Goal: Task Accomplishment & Management: Use online tool/utility

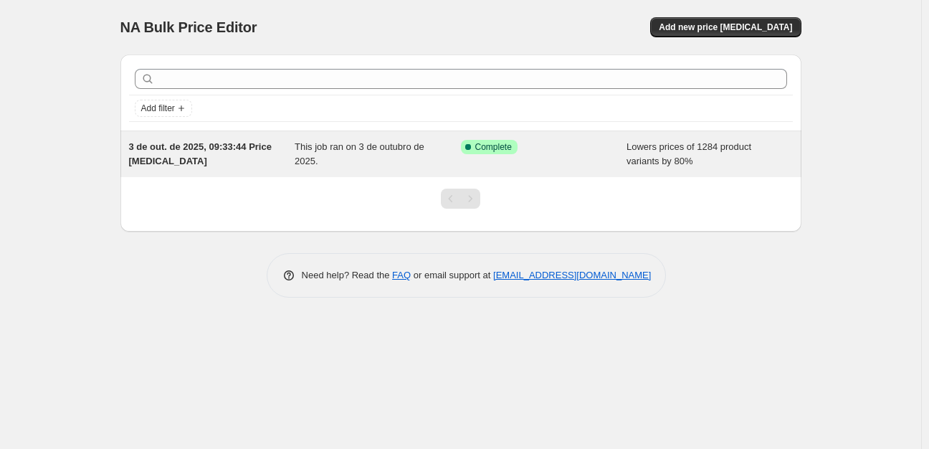
click at [319, 143] on span "This job ran on 3 de outubro de 2025." at bounding box center [359, 153] width 130 height 25
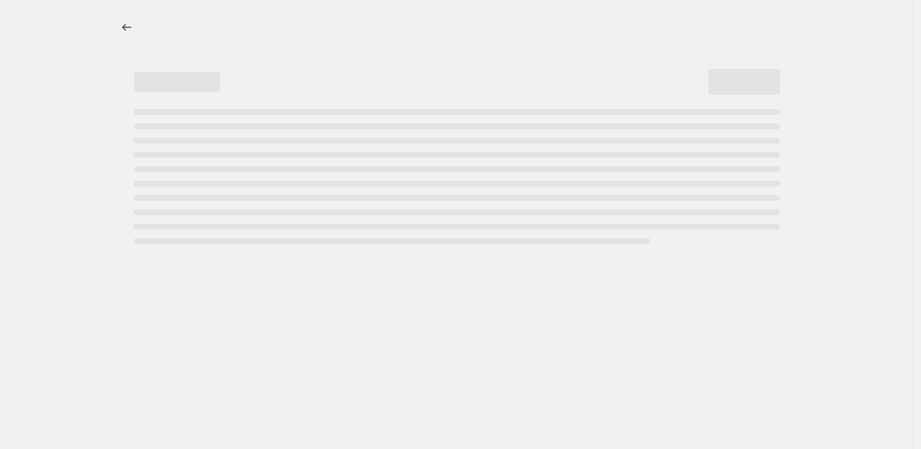
select select "percentage"
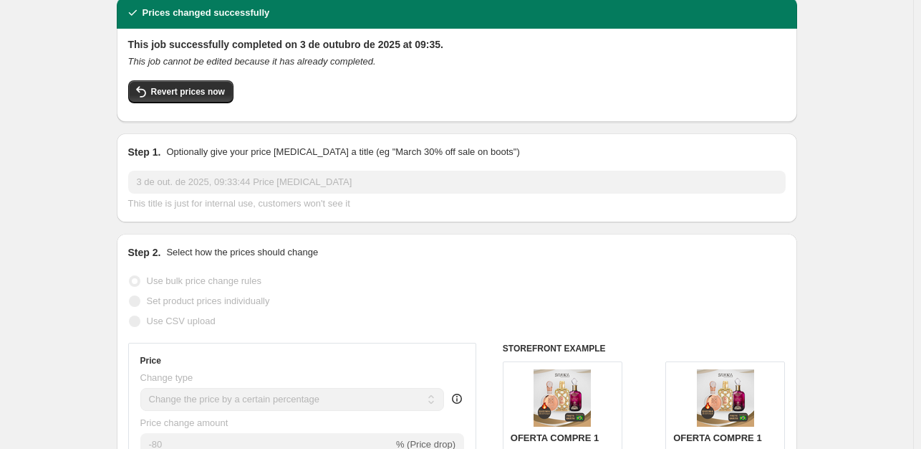
scroll to position [52, 0]
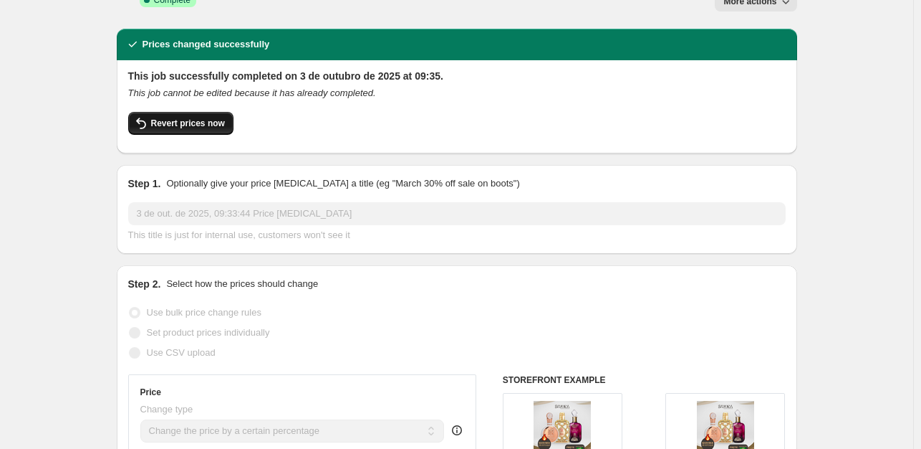
click at [206, 118] on span "Revert prices now" at bounding box center [188, 123] width 74 height 11
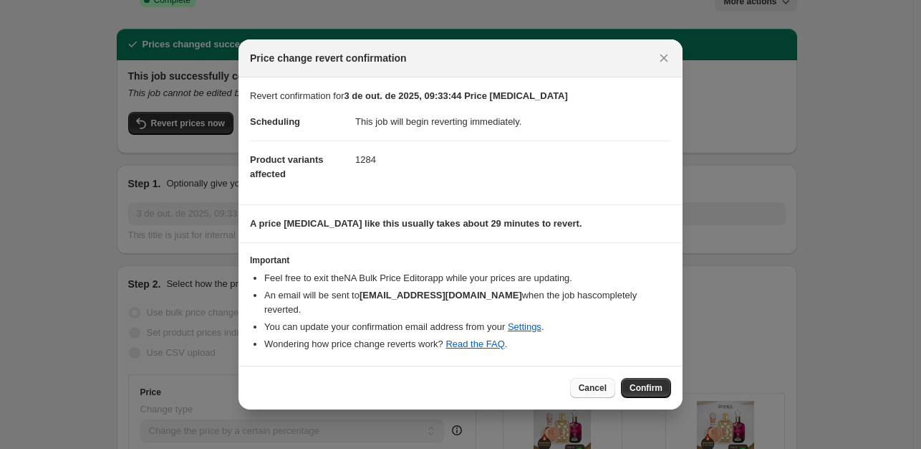
click at [607, 382] on span "Cancel" at bounding box center [593, 387] width 28 height 11
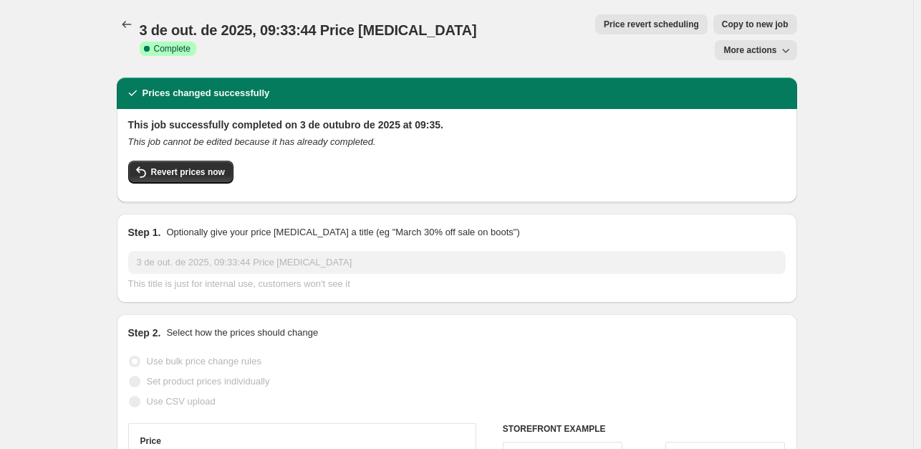
scroll to position [0, 0]
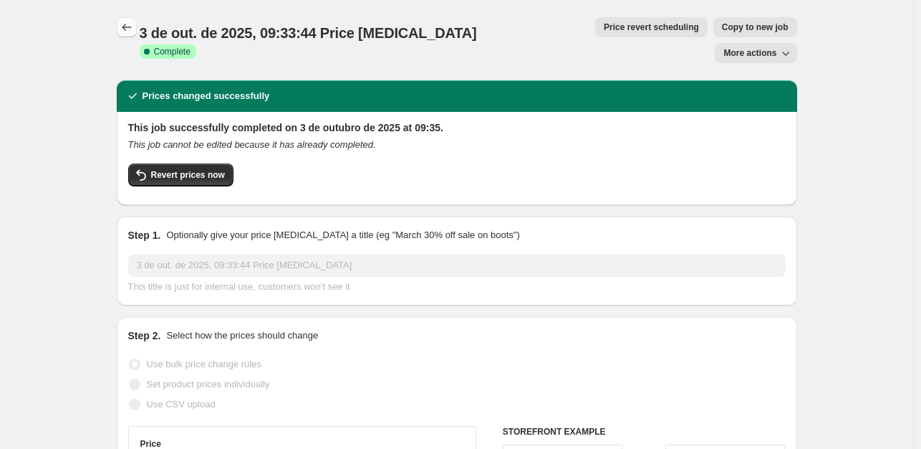
click at [121, 31] on button "Price change jobs" at bounding box center [127, 27] width 20 height 20
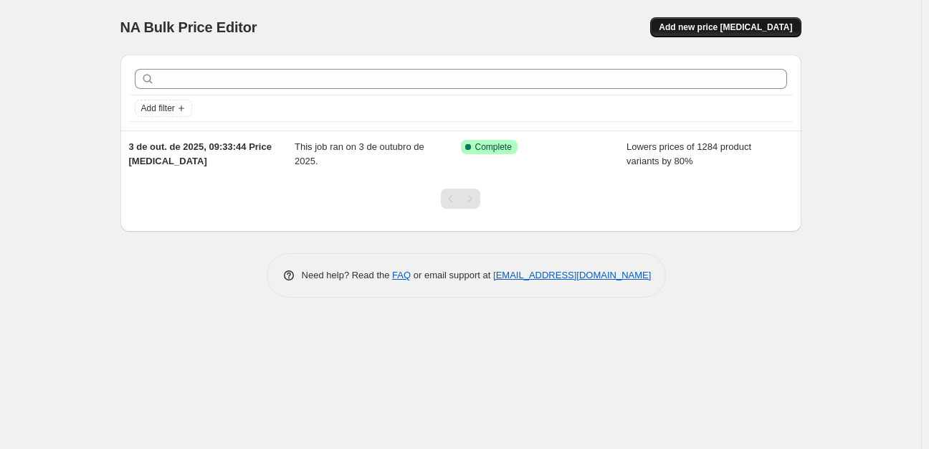
click at [734, 27] on span "Add new price [MEDICAL_DATA]" at bounding box center [724, 26] width 133 height 11
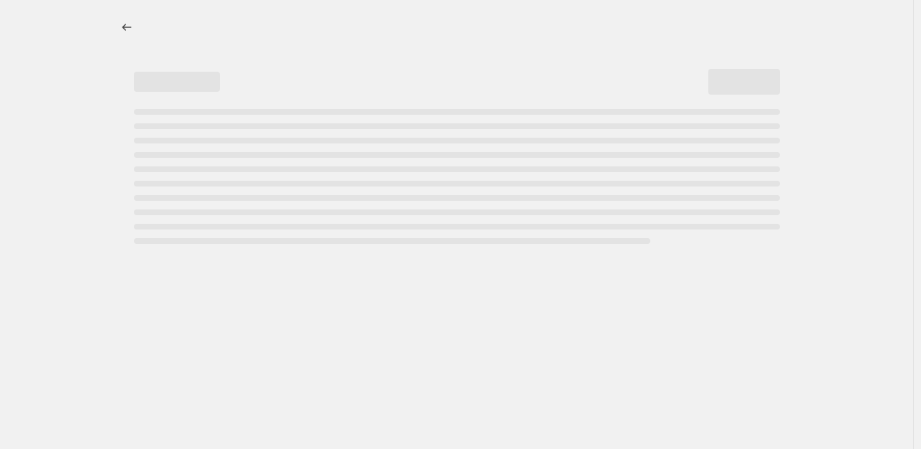
select select "percentage"
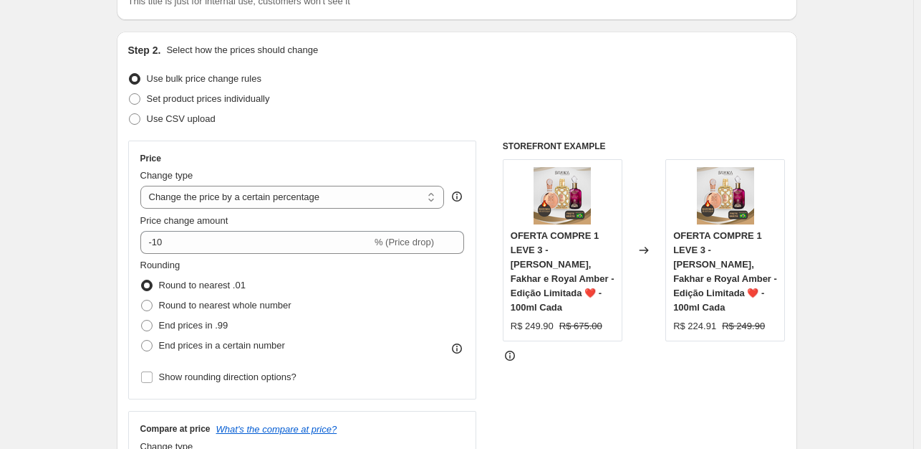
scroll to position [126, 0]
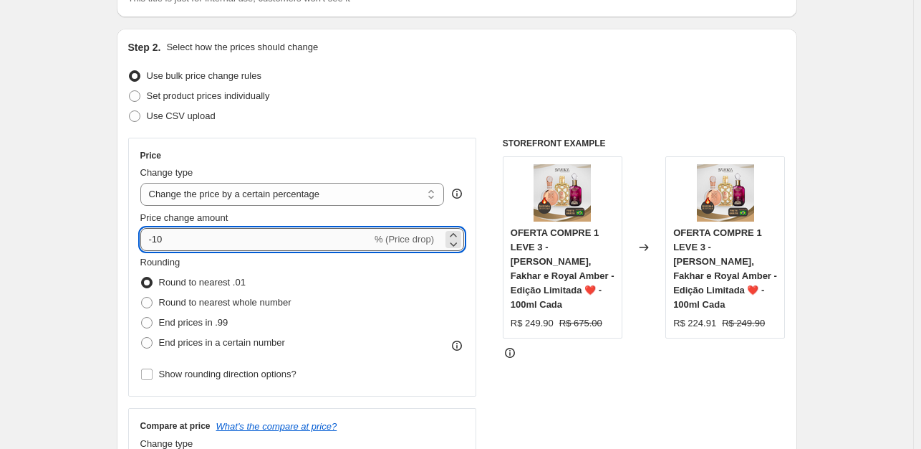
click at [163, 236] on input "-10" at bounding box center [255, 239] width 231 height 23
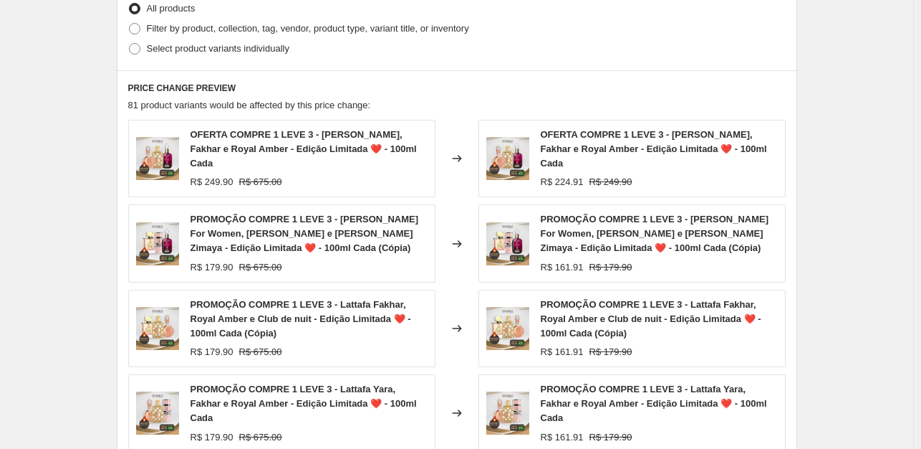
scroll to position [1049, 0]
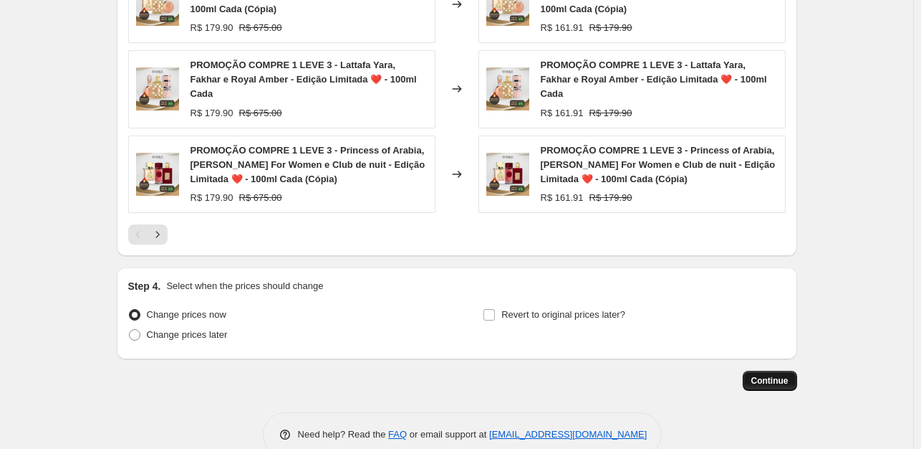
type input "-60"
click at [779, 375] on span "Continue" at bounding box center [770, 380] width 37 height 11
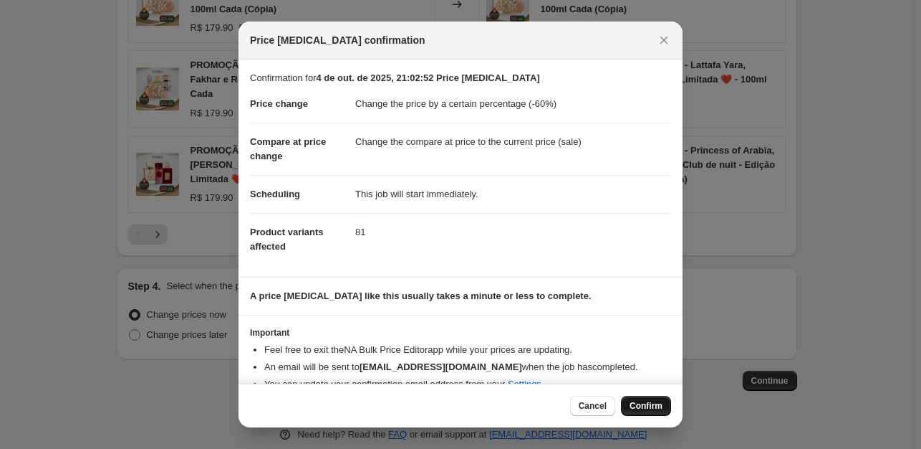
click at [638, 406] on span "Confirm" at bounding box center [646, 405] width 33 height 11
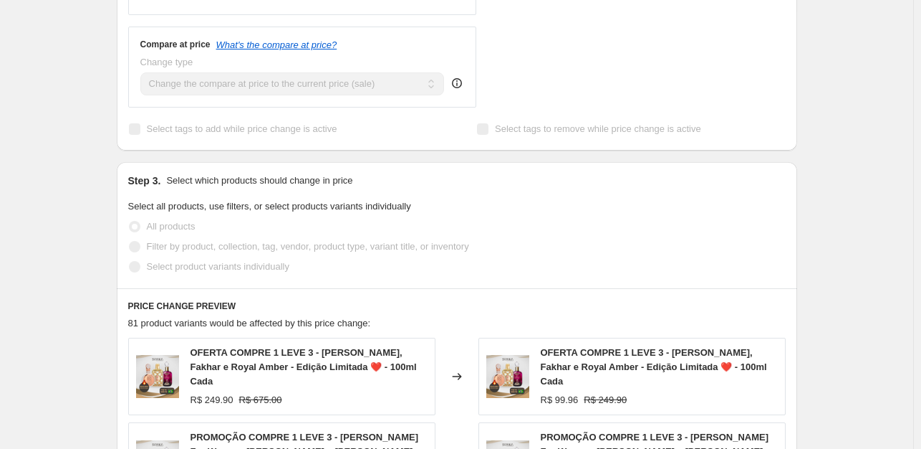
scroll to position [362, 0]
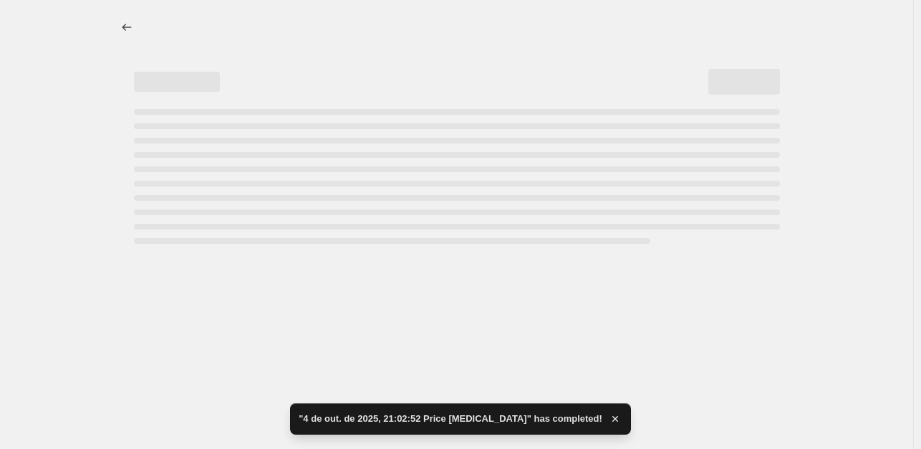
select select "percentage"
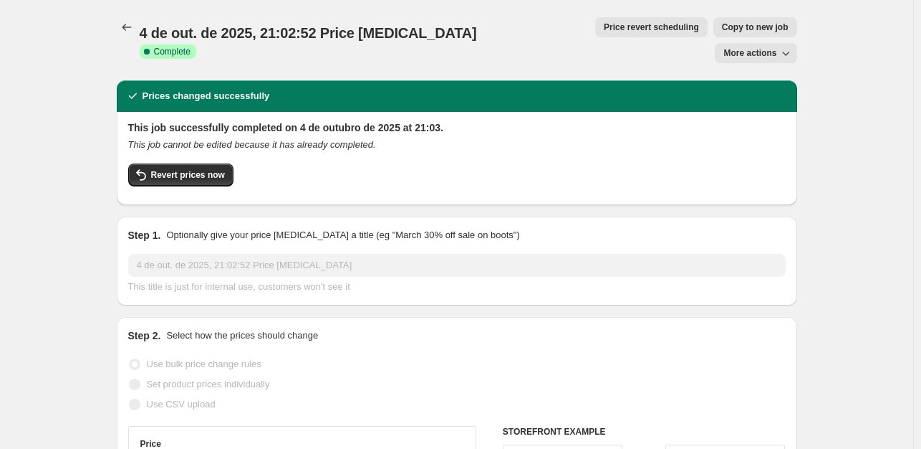
scroll to position [1, 0]
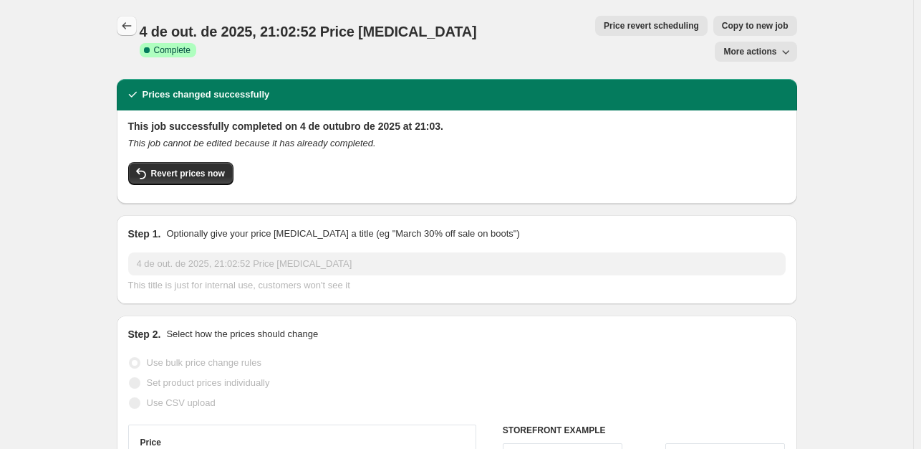
click at [125, 24] on icon "Price change jobs" at bounding box center [127, 26] width 14 height 14
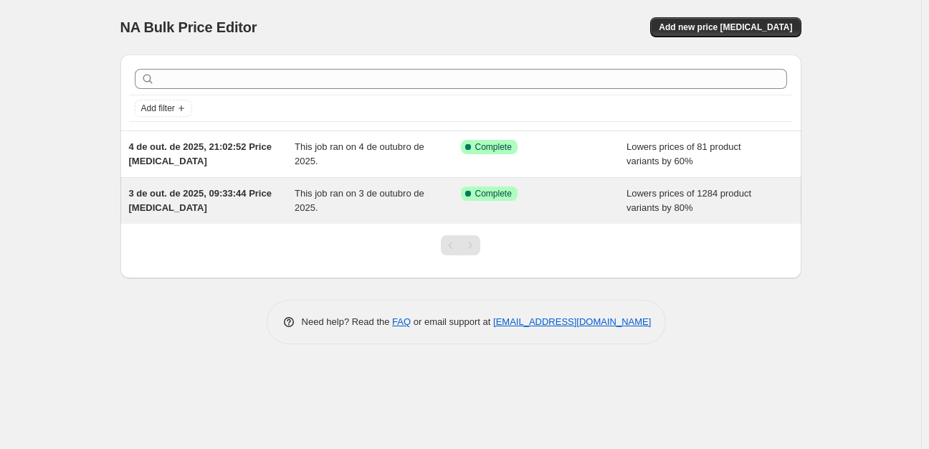
click at [520, 203] on div "Success Complete Complete" at bounding box center [544, 200] width 166 height 29
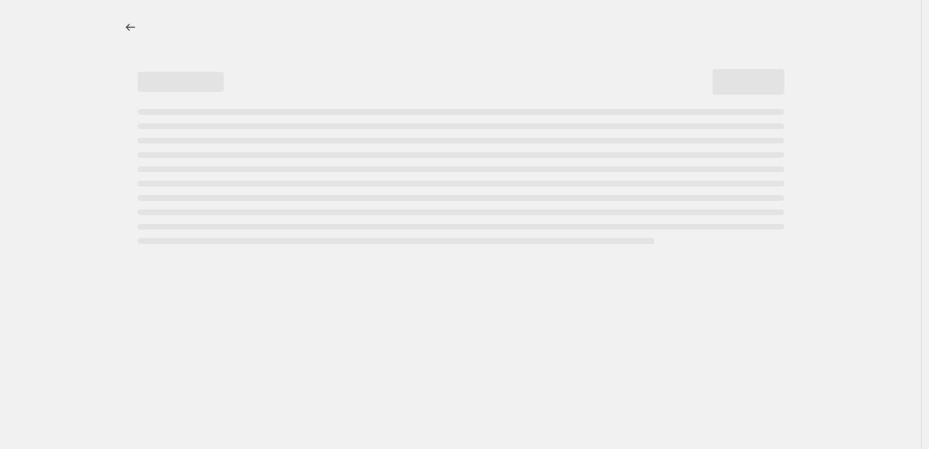
select select "percentage"
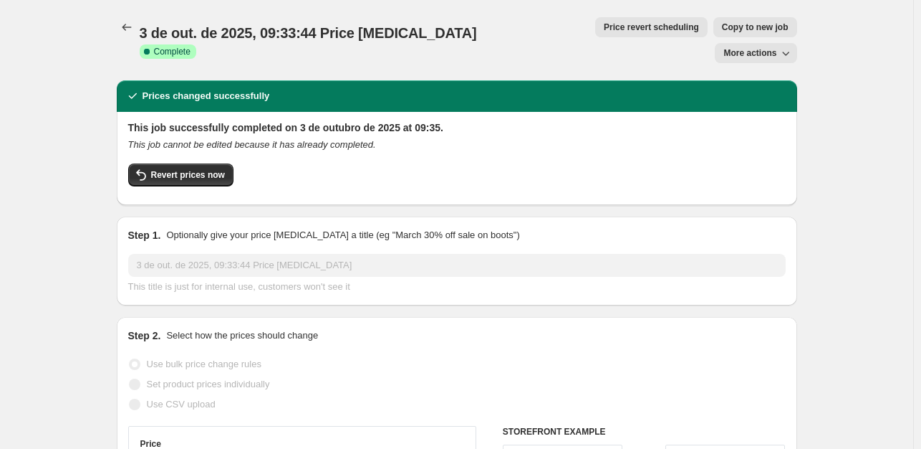
click at [750, 47] on span "More actions" at bounding box center [750, 52] width 53 height 11
click at [745, 78] on span "Delete job" at bounding box center [750, 81] width 42 height 11
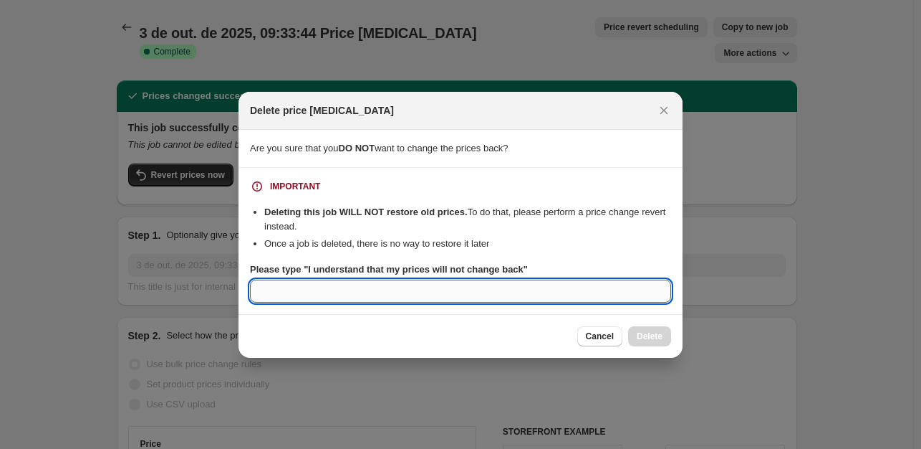
click at [556, 289] on input "Please type "I understand that my prices will not change back"" at bounding box center [460, 290] width 421 height 23
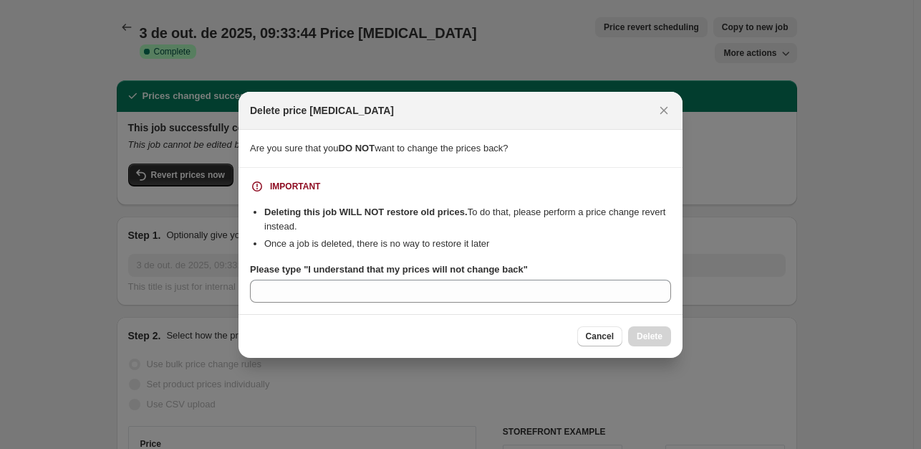
click at [519, 270] on b "Please type "I understand that my prices will not change back"" at bounding box center [389, 269] width 278 height 11
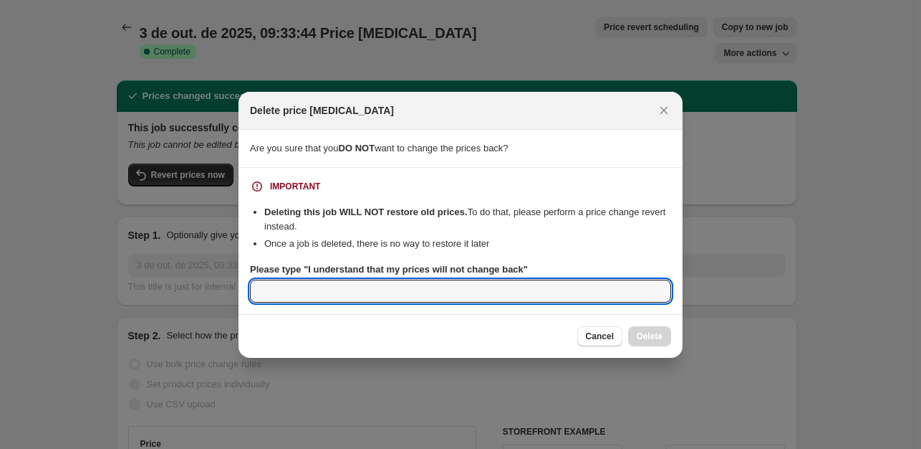
click at [519, 279] on input "Please type "I understand that my prices will not change back"" at bounding box center [460, 290] width 421 height 23
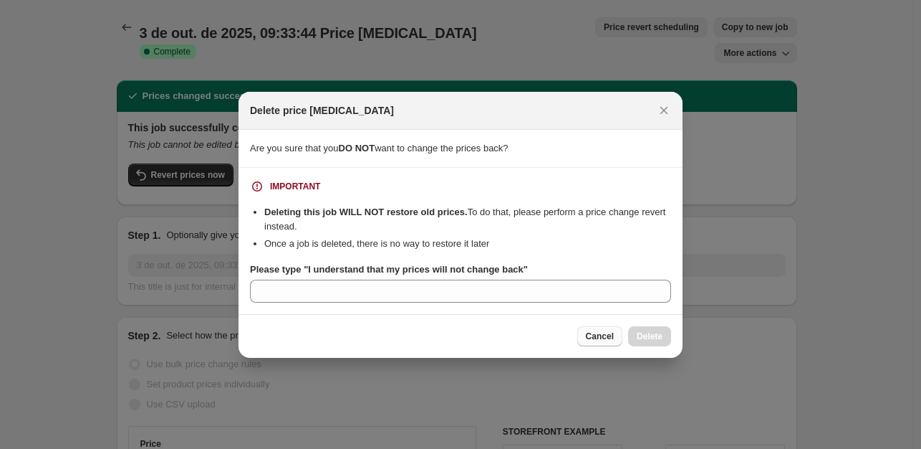
click at [604, 335] on span "Cancel" at bounding box center [600, 335] width 28 height 11
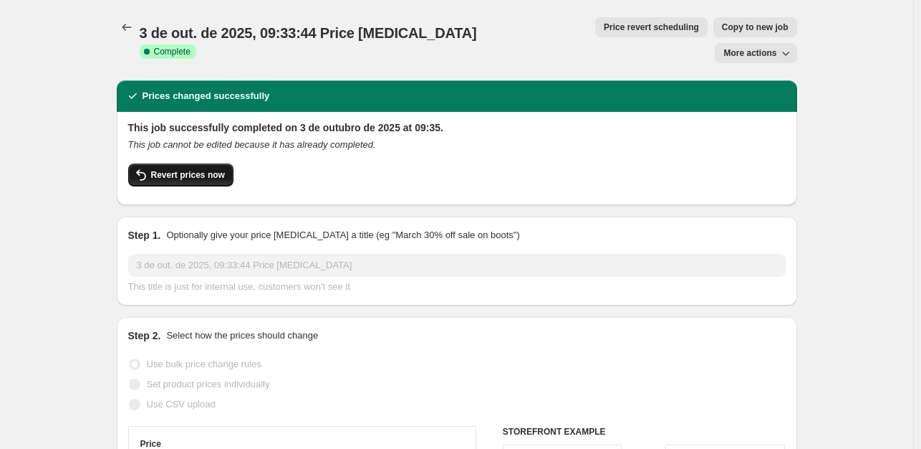
click at [186, 169] on span "Revert prices now" at bounding box center [188, 174] width 74 height 11
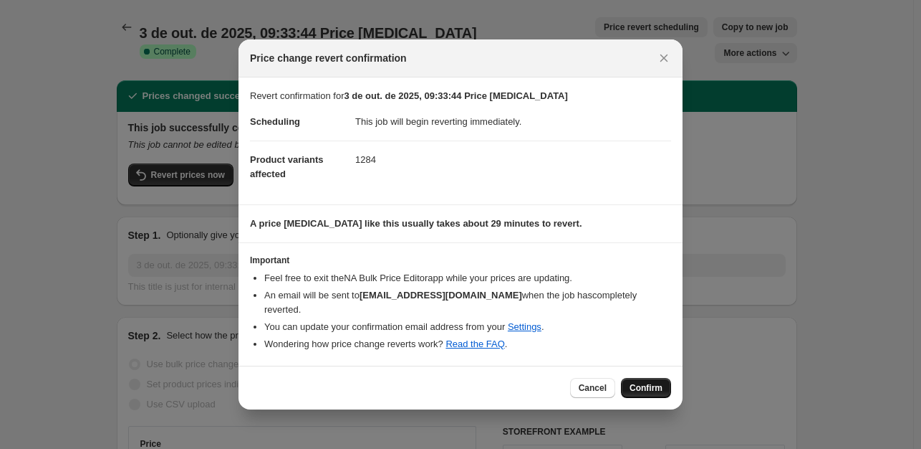
click at [638, 382] on span "Confirm" at bounding box center [646, 387] width 33 height 11
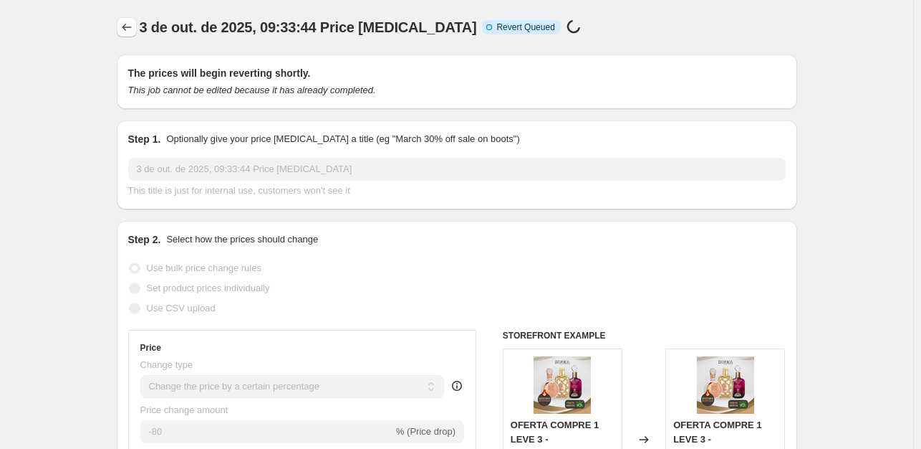
click at [128, 31] on icon "Price change jobs" at bounding box center [127, 27] width 14 height 14
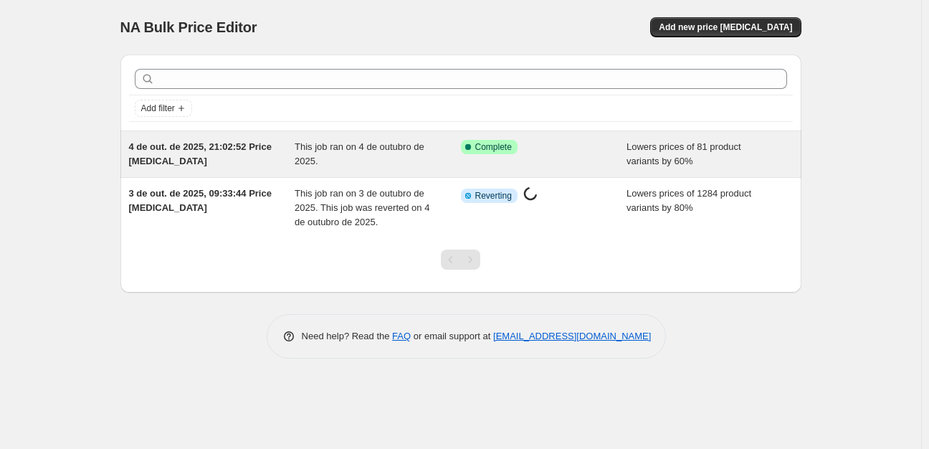
click at [531, 157] on div "Success Complete Complete" at bounding box center [544, 154] width 166 height 29
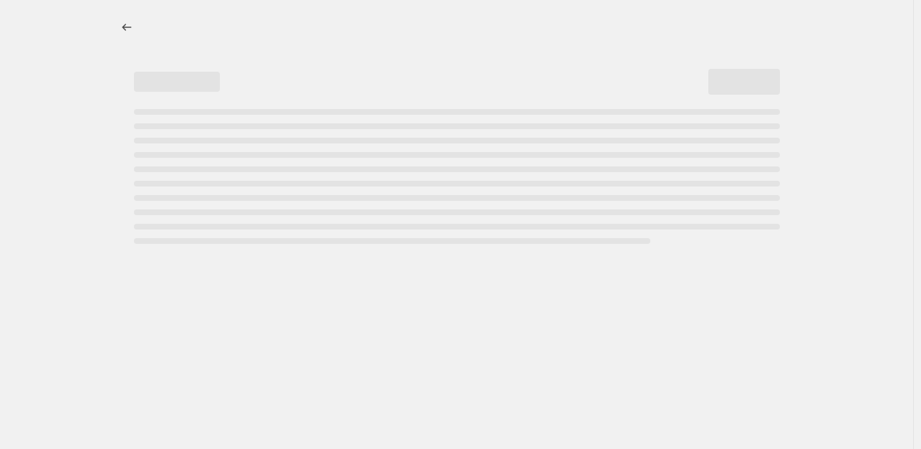
select select "percentage"
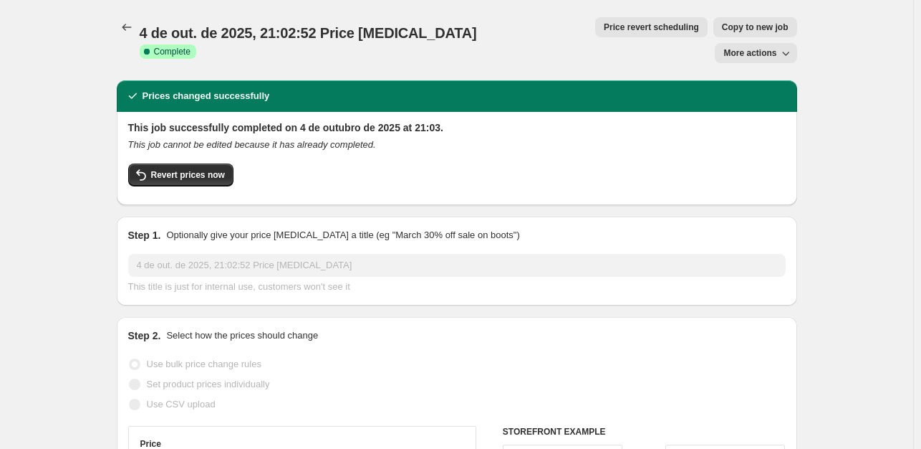
click at [762, 47] on span "More actions" at bounding box center [750, 52] width 53 height 11
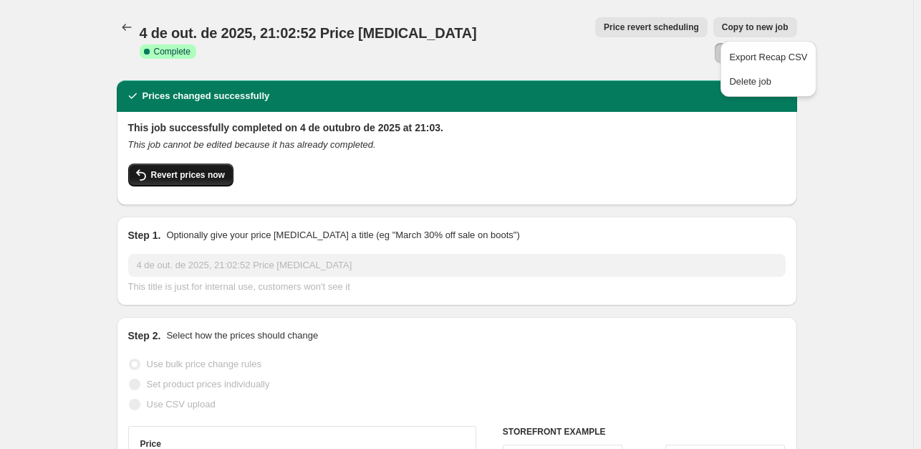
click at [190, 169] on span "Revert prices now" at bounding box center [188, 174] width 74 height 11
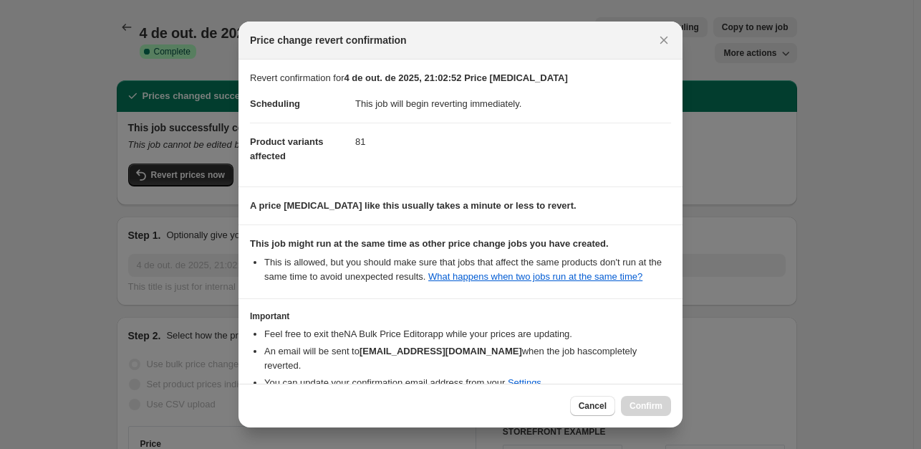
click at [638, 353] on li "An email will be sent to [EMAIL_ADDRESS][DOMAIN_NAME] when the job has complete…" at bounding box center [467, 358] width 407 height 29
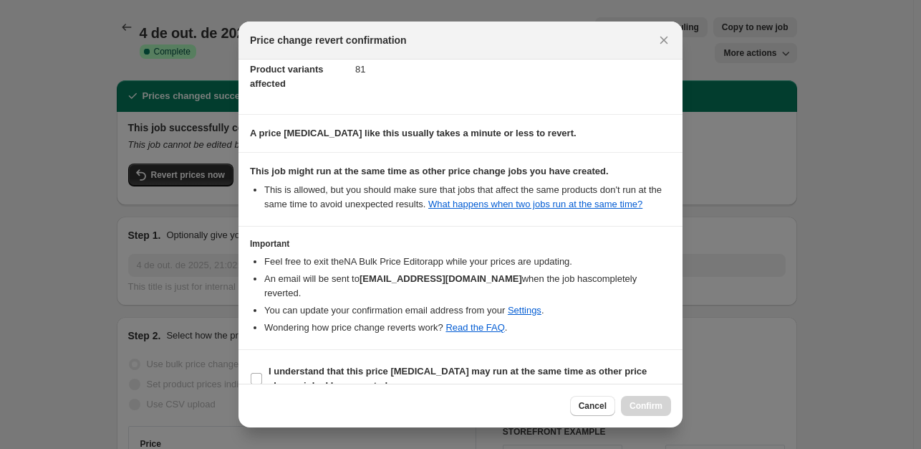
scroll to position [80, 0]
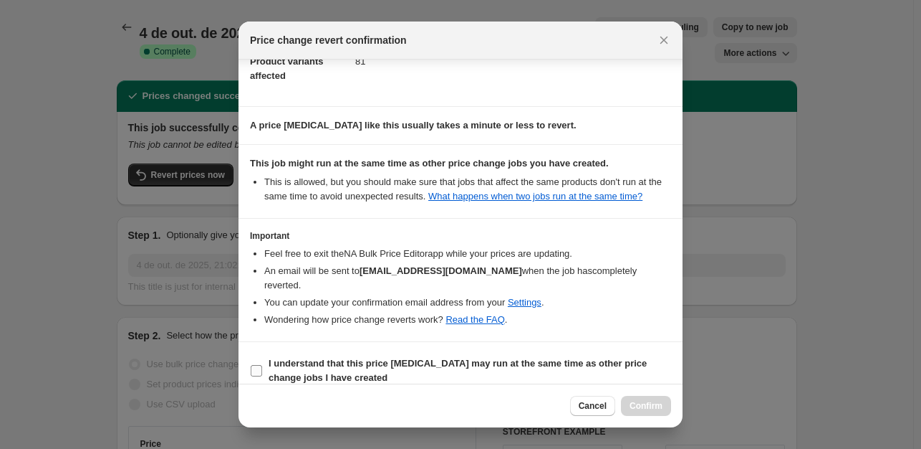
click at [278, 356] on span "I understand that this price [MEDICAL_DATA] may run at the same time as other p…" at bounding box center [470, 370] width 403 height 29
click at [262, 365] on input "I understand that this price [MEDICAL_DATA] may run at the same time as other p…" at bounding box center [256, 370] width 11 height 11
checkbox input "true"
click at [642, 401] on div "Cancel Confirm" at bounding box center [461, 405] width 444 height 44
click at [642, 401] on span "Confirm" at bounding box center [646, 405] width 33 height 11
